Goal: Task Accomplishment & Management: Use online tool/utility

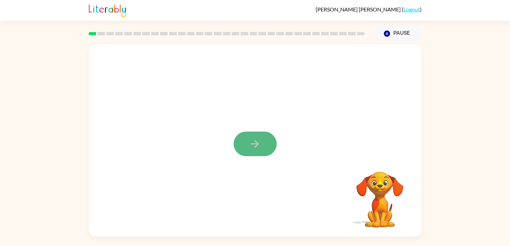
click at [256, 146] on icon "button" at bounding box center [255, 144] width 8 height 8
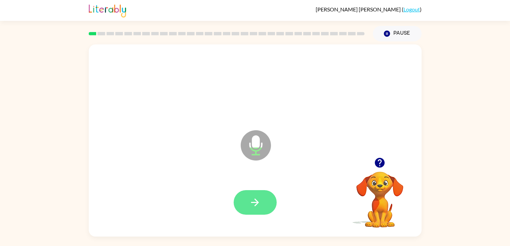
click at [257, 192] on button "button" at bounding box center [254, 202] width 43 height 25
click at [252, 200] on icon "button" at bounding box center [255, 202] width 12 height 12
click at [253, 202] on icon "button" at bounding box center [255, 202] width 8 height 8
click at [258, 205] on icon "button" at bounding box center [255, 202] width 12 height 12
click at [249, 203] on icon "button" at bounding box center [255, 202] width 12 height 12
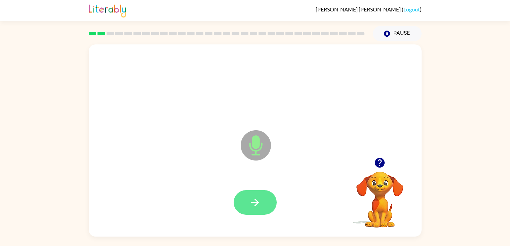
click at [252, 204] on icon "button" at bounding box center [255, 202] width 12 height 12
click at [251, 204] on icon "button" at bounding box center [255, 202] width 12 height 12
click at [250, 205] on icon "button" at bounding box center [255, 202] width 12 height 12
click at [239, 204] on button "button" at bounding box center [254, 202] width 43 height 25
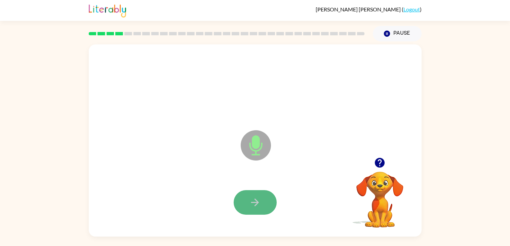
click at [252, 204] on icon "button" at bounding box center [255, 202] width 12 height 12
click at [257, 194] on button "button" at bounding box center [254, 202] width 43 height 25
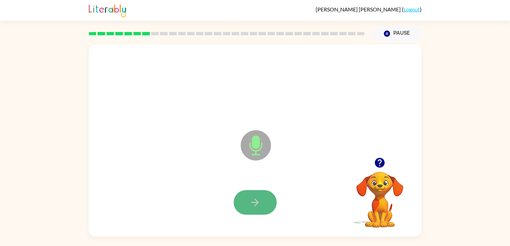
click at [257, 195] on button "button" at bounding box center [254, 202] width 43 height 25
click at [252, 199] on icon "button" at bounding box center [255, 202] width 12 height 12
click at [255, 203] on icon "button" at bounding box center [255, 202] width 12 height 12
click at [253, 202] on icon "button" at bounding box center [255, 202] width 8 height 8
click at [256, 199] on icon "button" at bounding box center [255, 202] width 12 height 12
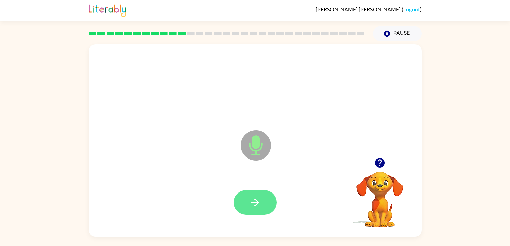
click at [252, 200] on icon "button" at bounding box center [255, 202] width 12 height 12
click at [250, 201] on icon "button" at bounding box center [255, 202] width 12 height 12
click at [253, 203] on icon "button" at bounding box center [255, 202] width 12 height 12
click at [253, 202] on icon "button" at bounding box center [255, 202] width 8 height 8
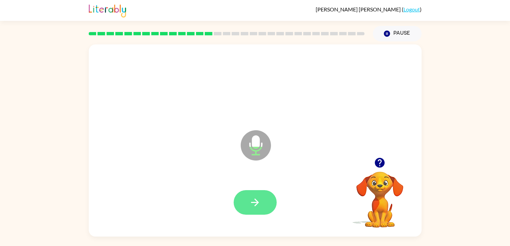
click at [256, 202] on icon "button" at bounding box center [255, 202] width 8 height 8
click at [250, 201] on icon "button" at bounding box center [255, 202] width 12 height 12
click at [251, 204] on icon "button" at bounding box center [255, 202] width 12 height 12
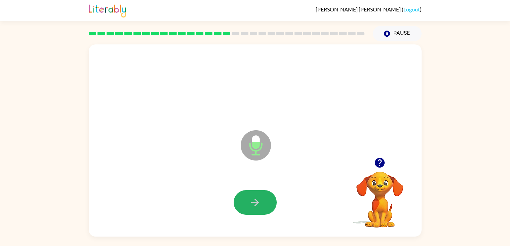
click at [255, 203] on icon "button" at bounding box center [255, 202] width 12 height 12
click at [252, 201] on icon "button" at bounding box center [255, 202] width 12 height 12
